Goal: Task Accomplishment & Management: Use online tool/utility

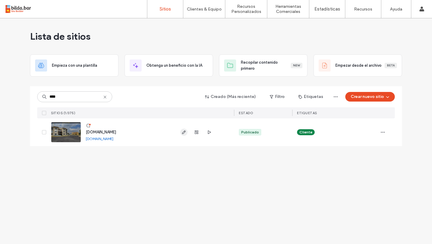
type input "****"
click at [183, 134] on use "button" at bounding box center [184, 132] width 4 height 4
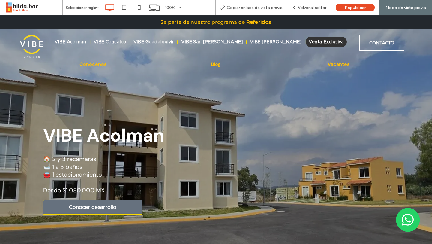
click at [320, 43] on span "Venta Exclusiva" at bounding box center [326, 42] width 35 height 5
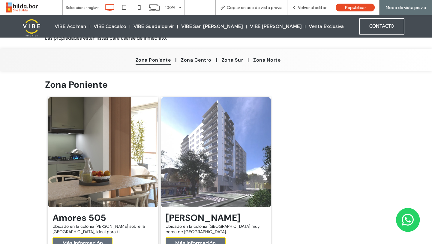
scroll to position [80, 0]
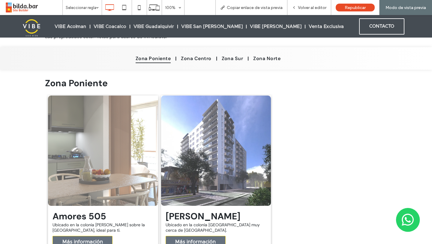
click at [104, 197] on link at bounding box center [103, 150] width 110 height 110
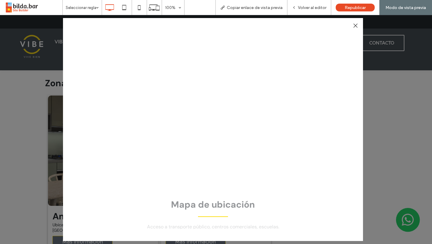
scroll to position [0, 0]
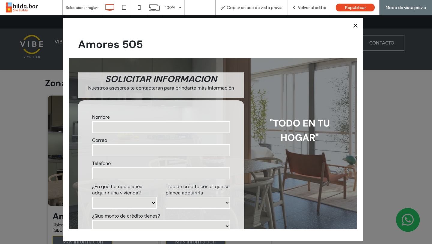
click at [356, 27] on div at bounding box center [355, 26] width 8 height 8
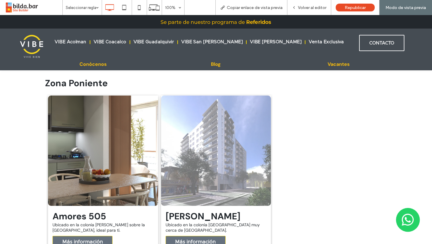
click at [211, 151] on link at bounding box center [216, 150] width 110 height 110
click at [194, 238] on span "Más información" at bounding box center [195, 241] width 53 height 11
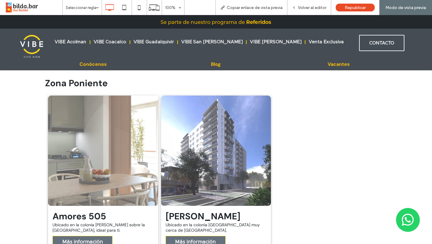
click at [135, 154] on link at bounding box center [103, 150] width 110 height 110
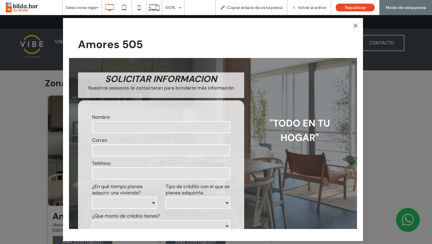
click at [355, 27] on div at bounding box center [355, 26] width 8 height 8
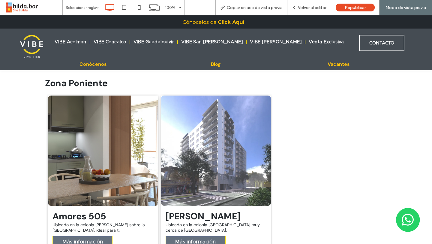
click at [23, 10] on span at bounding box center [34, 8] width 58 height 12
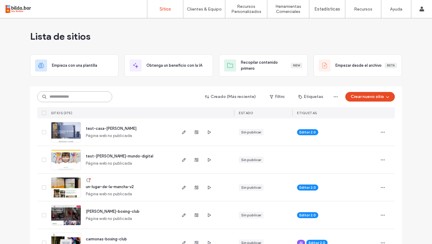
click at [59, 98] on input at bounding box center [74, 96] width 75 height 11
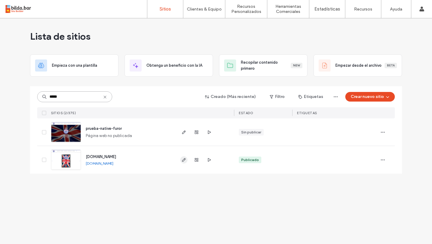
type input "*****"
click at [183, 162] on icon "button" at bounding box center [184, 159] width 5 height 5
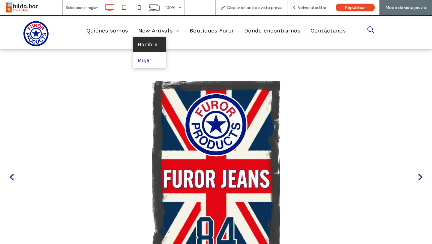
click at [150, 48] on span "Hombre" at bounding box center [148, 45] width 20 height 10
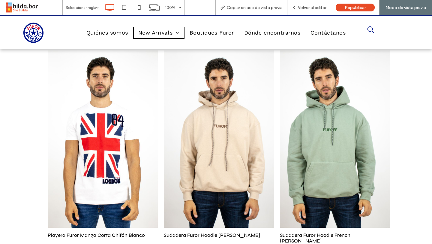
scroll to position [263, 0]
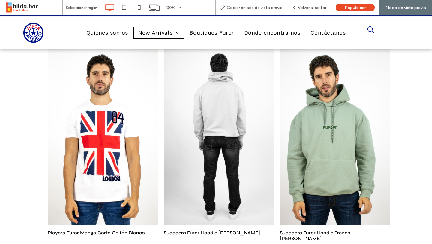
click at [203, 155] on link at bounding box center [219, 136] width 110 height 177
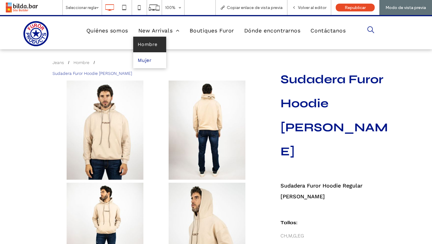
click at [151, 45] on span "Hombre" at bounding box center [148, 45] width 20 height 10
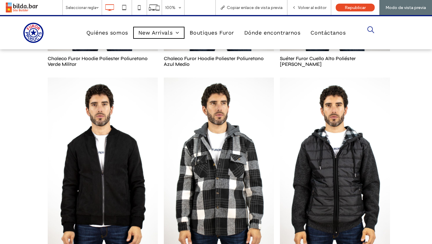
scroll to position [675, 0]
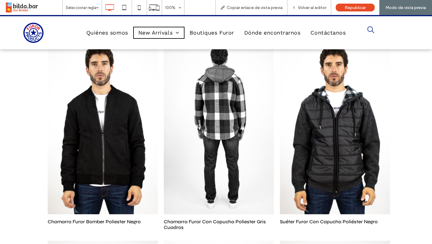
click at [216, 142] on link at bounding box center [219, 125] width 110 height 177
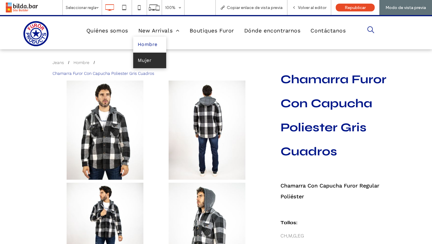
click at [152, 59] on link "Mujer" at bounding box center [149, 61] width 33 height 16
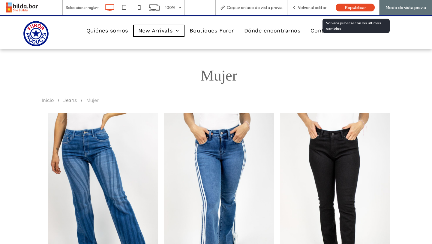
click at [353, 10] on span "Republicar" at bounding box center [355, 7] width 21 height 5
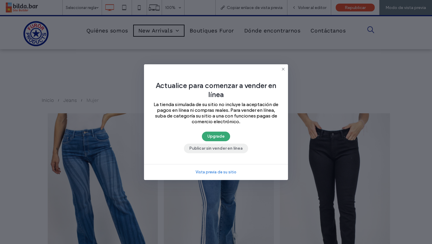
click at [216, 152] on button "Publicar sin vender en línea" at bounding box center [216, 148] width 64 height 10
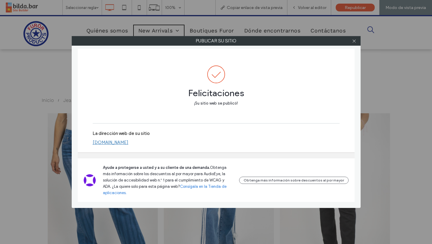
click at [125, 145] on link "www.furor.com.mx" at bounding box center [111, 142] width 36 height 5
click at [355, 41] on icon at bounding box center [354, 41] width 5 height 5
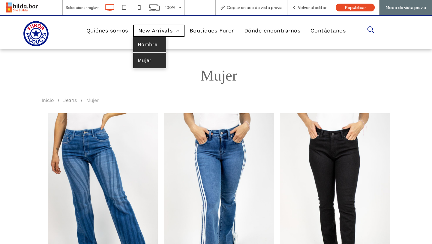
click at [154, 47] on span "Hombre" at bounding box center [148, 45] width 20 height 10
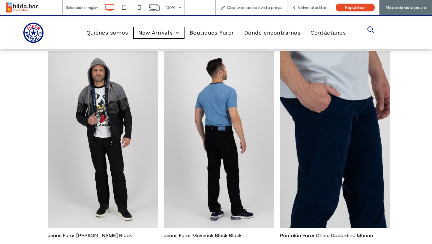
scroll to position [2362, 0]
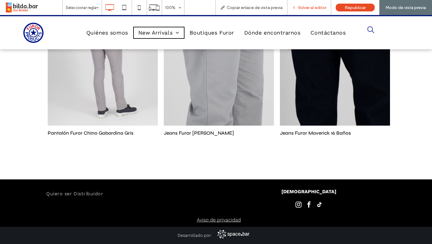
click at [307, 11] on div "Volver al editor" at bounding box center [309, 7] width 44 height 15
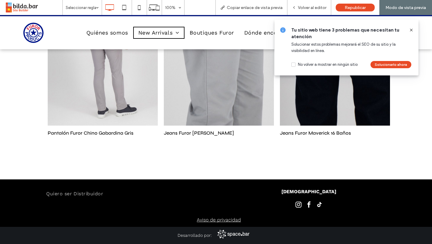
click at [412, 30] on use at bounding box center [411, 30] width 3 height 3
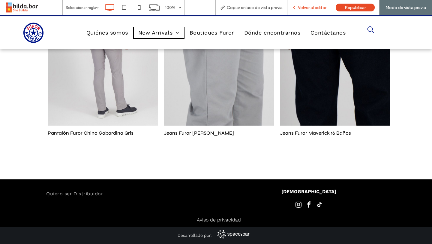
click at [308, 8] on span "Volver al editor" at bounding box center [312, 7] width 29 height 5
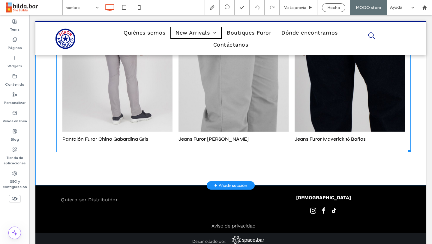
click at [202, 147] on li "Jeans Furor Maverick Gabardina Gris 34 $100.00 Button" at bounding box center [234, 50] width 116 height 198
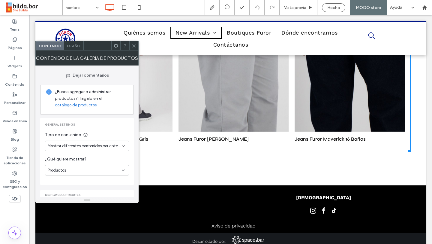
click at [74, 50] on div "Diseño" at bounding box center [74, 45] width 20 height 9
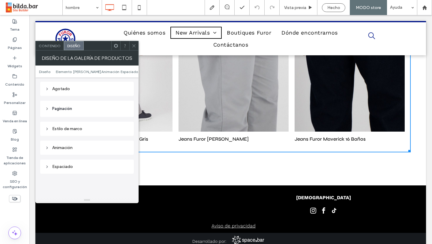
scroll to position [328, 0]
click at [79, 101] on header "Paginación" at bounding box center [87, 105] width 94 height 16
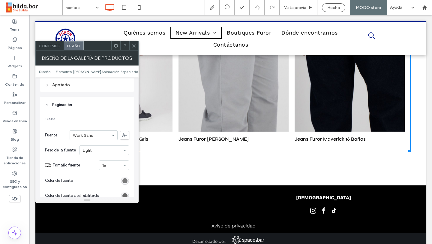
click at [125, 178] on div "rgb(102, 102, 102)" at bounding box center [124, 180] width 5 height 5
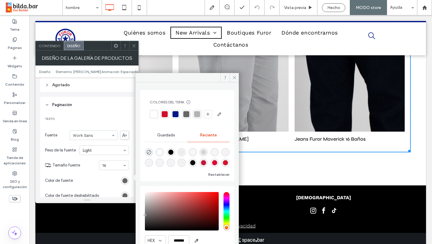
click at [173, 155] on div "rgba(0, 0, 0, 1)" at bounding box center [170, 151] width 5 height 5
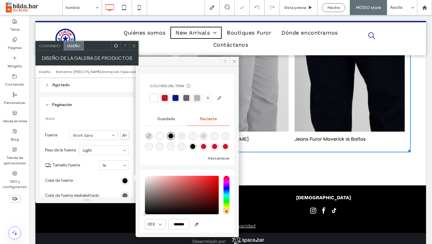
type input "*******"
click at [188, 96] on div at bounding box center [186, 98] width 6 height 6
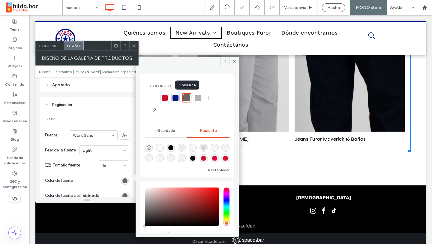
click at [187, 98] on div at bounding box center [186, 97] width 7 height 7
click at [233, 61] on icon at bounding box center [234, 61] width 5 height 5
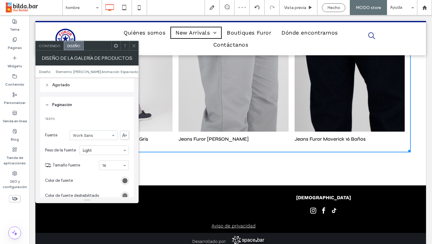
click at [125, 193] on div "rgb(102, 102, 102)" at bounding box center [124, 195] width 5 height 5
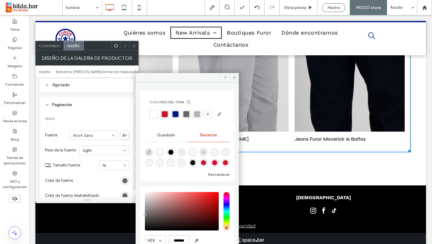
click at [184, 115] on div at bounding box center [186, 114] width 6 height 6
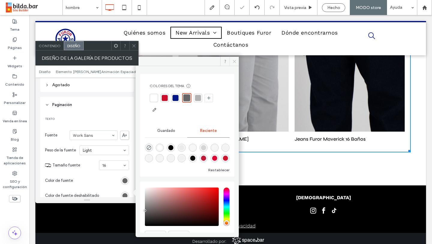
click at [235, 62] on icon at bounding box center [234, 61] width 5 height 5
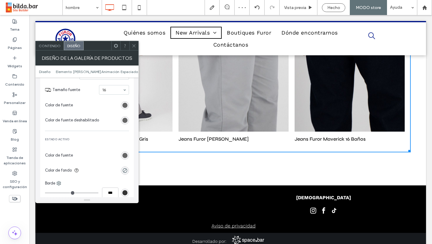
scroll to position [406, 0]
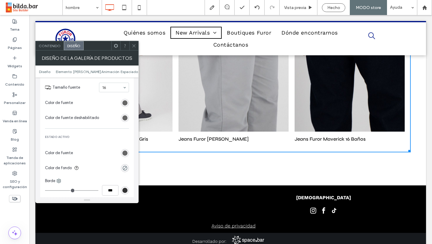
drag, startPoint x: 134, startPoint y: 46, endPoint x: 119, endPoint y: 68, distance: 26.6
click at [134, 46] on use at bounding box center [133, 45] width 3 height 3
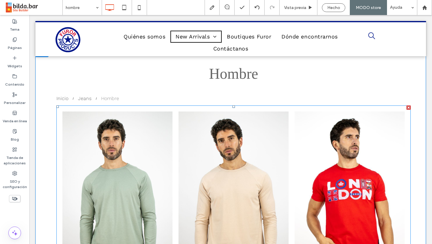
scroll to position [0, 0]
